Goal: Use online tool/utility: Use online tool/utility

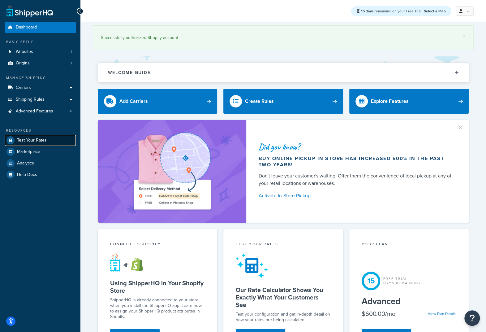
click at [43, 141] on span "Test Your Rates" at bounding box center [32, 140] width 30 height 5
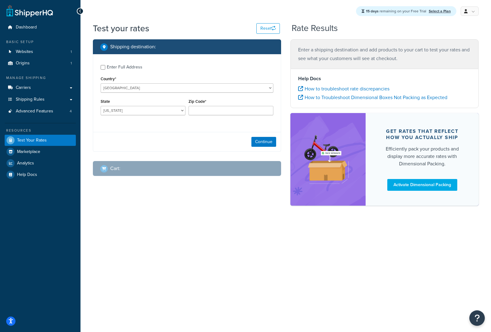
click at [107, 69] on div "Enter Full Address" at bounding box center [125, 67] width 36 height 9
click at [105, 69] on input "Enter Full Address" at bounding box center [103, 67] width 5 height 5
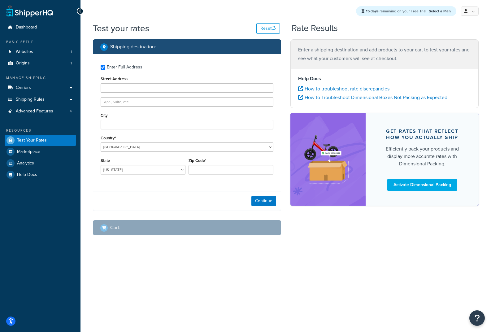
click at [106, 70] on div "Enter Full Address" at bounding box center [187, 67] width 173 height 10
click at [118, 68] on div "Enter Full Address" at bounding box center [125, 67] width 36 height 9
click at [105, 68] on input "Enter Full Address" at bounding box center [103, 67] width 5 height 5
checkbox input "false"
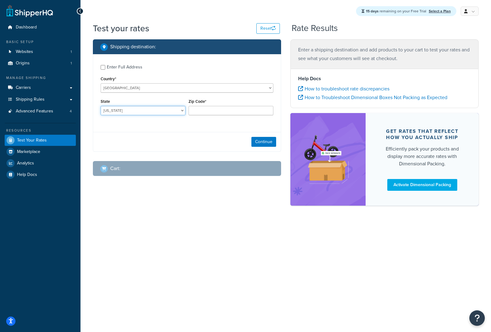
click at [125, 111] on select "[US_STATE] [US_STATE] [US_STATE] [US_STATE] [US_STATE] Armed Forces Americas Ar…" at bounding box center [143, 110] width 85 height 9
select select "NY"
click at [101, 106] on select "[US_STATE] [US_STATE] [US_STATE] [US_STATE] [US_STATE] Armed Forces Americas Ar…" at bounding box center [143, 110] width 85 height 9
click at [214, 113] on input "Zip Code*" at bounding box center [230, 110] width 85 height 9
type input "11791"
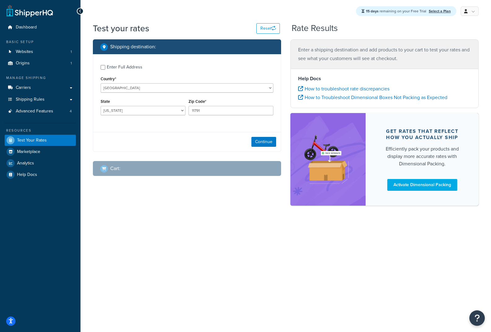
click at [197, 128] on div "Enter Full Address Country* [GEOGRAPHIC_DATA] [GEOGRAPHIC_DATA] [GEOGRAPHIC_DAT…" at bounding box center [187, 102] width 188 height 97
click at [265, 143] on button "Continue" at bounding box center [263, 142] width 25 height 10
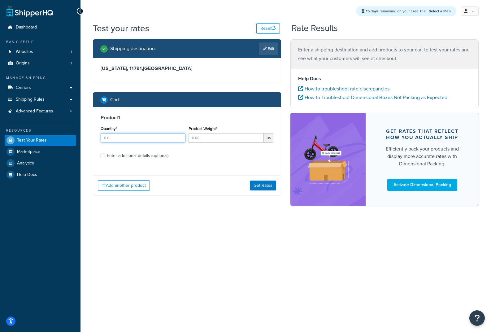
click at [164, 138] on input "Quantity*" at bounding box center [143, 137] width 85 height 9
click at [160, 157] on div "Product 1 Quantity* Product Weight* lbs Enter additional details (optional)" at bounding box center [186, 138] width 187 height 63
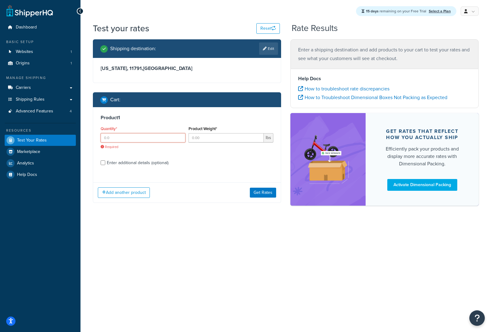
click at [115, 140] on input "Quantity*" at bounding box center [143, 137] width 85 height 9
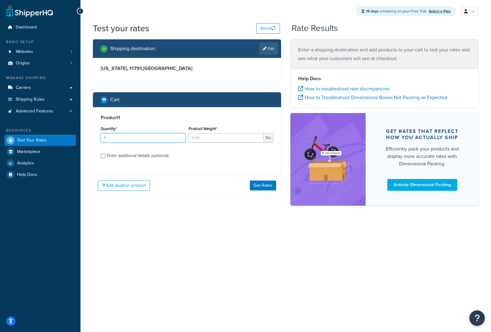
type input "1"
click at [231, 138] on input "Product Weight*" at bounding box center [225, 137] width 75 height 9
type input "1"
click at [131, 158] on div "Enter additional details (optional)" at bounding box center [138, 155] width 62 height 9
click at [105, 158] on input "Enter additional details (optional)" at bounding box center [103, 155] width 5 height 5
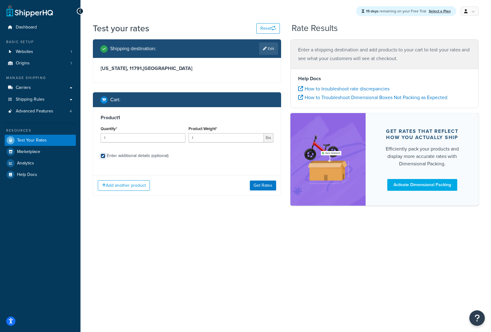
checkbox input "true"
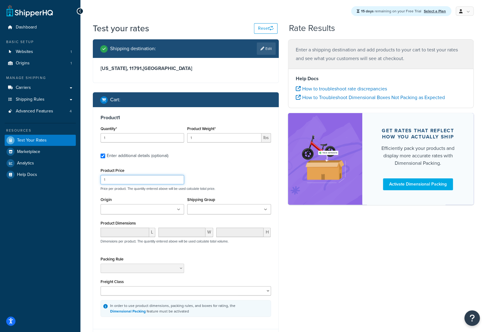
click at [124, 176] on input "1" at bounding box center [143, 179] width 84 height 9
type input "3"
click at [213, 212] on input "Shipping Group" at bounding box center [216, 209] width 55 height 7
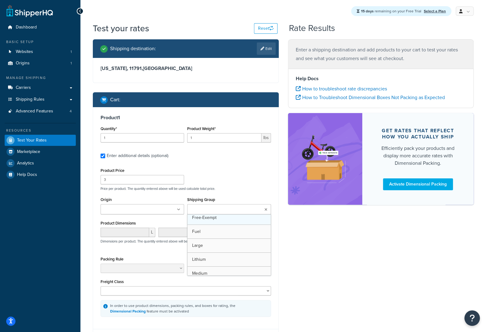
scroll to position [62, 0]
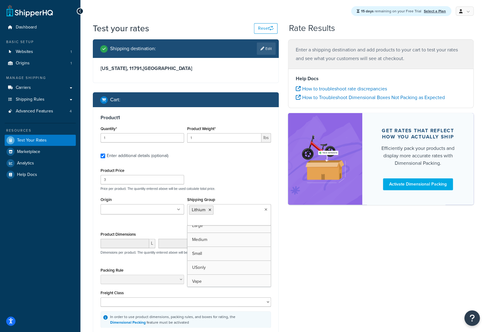
click at [290, 242] on div "Shipping destination : Edit [US_STATE], 11791 , [GEOGRAPHIC_DATA] Cart : Produc…" at bounding box center [283, 204] width 390 height 330
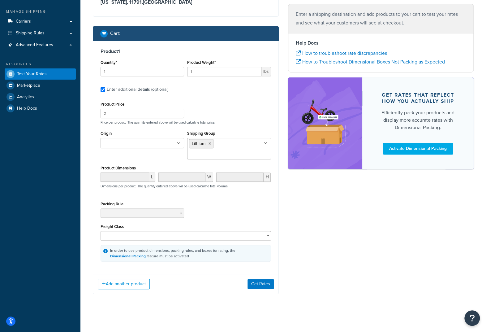
scroll to position [68, 0]
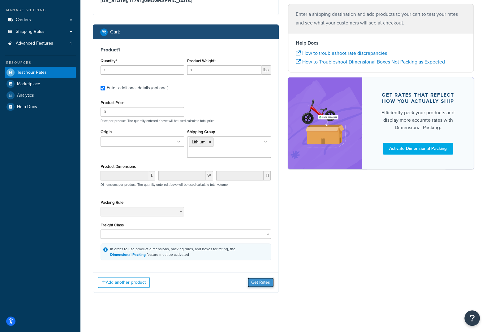
click at [257, 279] on button "Get Rates" at bounding box center [261, 282] width 26 height 10
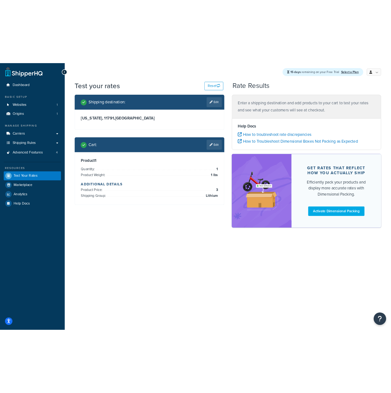
scroll to position [0, 0]
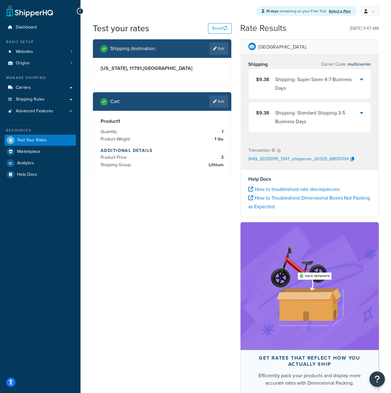
click at [286, 155] on p "SHQ_20250911_1347_shipperws_20329_68105704" at bounding box center [298, 159] width 100 height 9
click at [284, 157] on p "SHQ_20250911_1347_shipperws_20329_68105704" at bounding box center [298, 159] width 100 height 9
click at [43, 100] on span "Shipping Rules" at bounding box center [30, 99] width 29 height 5
